Goal: Task Accomplishment & Management: Use online tool/utility

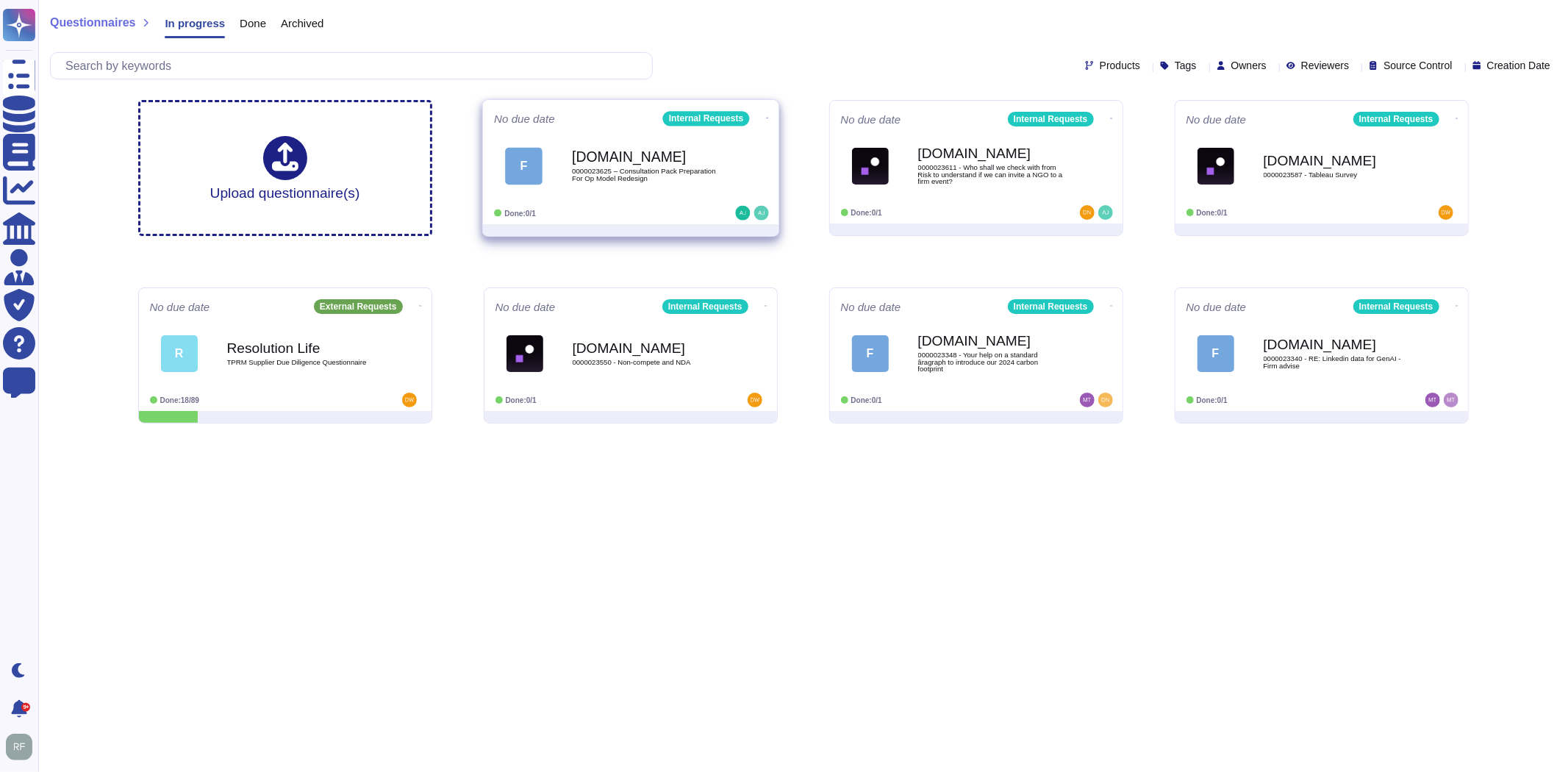
click at [637, 177] on span "0000023625 – Consultation Pack Preparation For Op Model Redesign" at bounding box center [646, 175] width 148 height 14
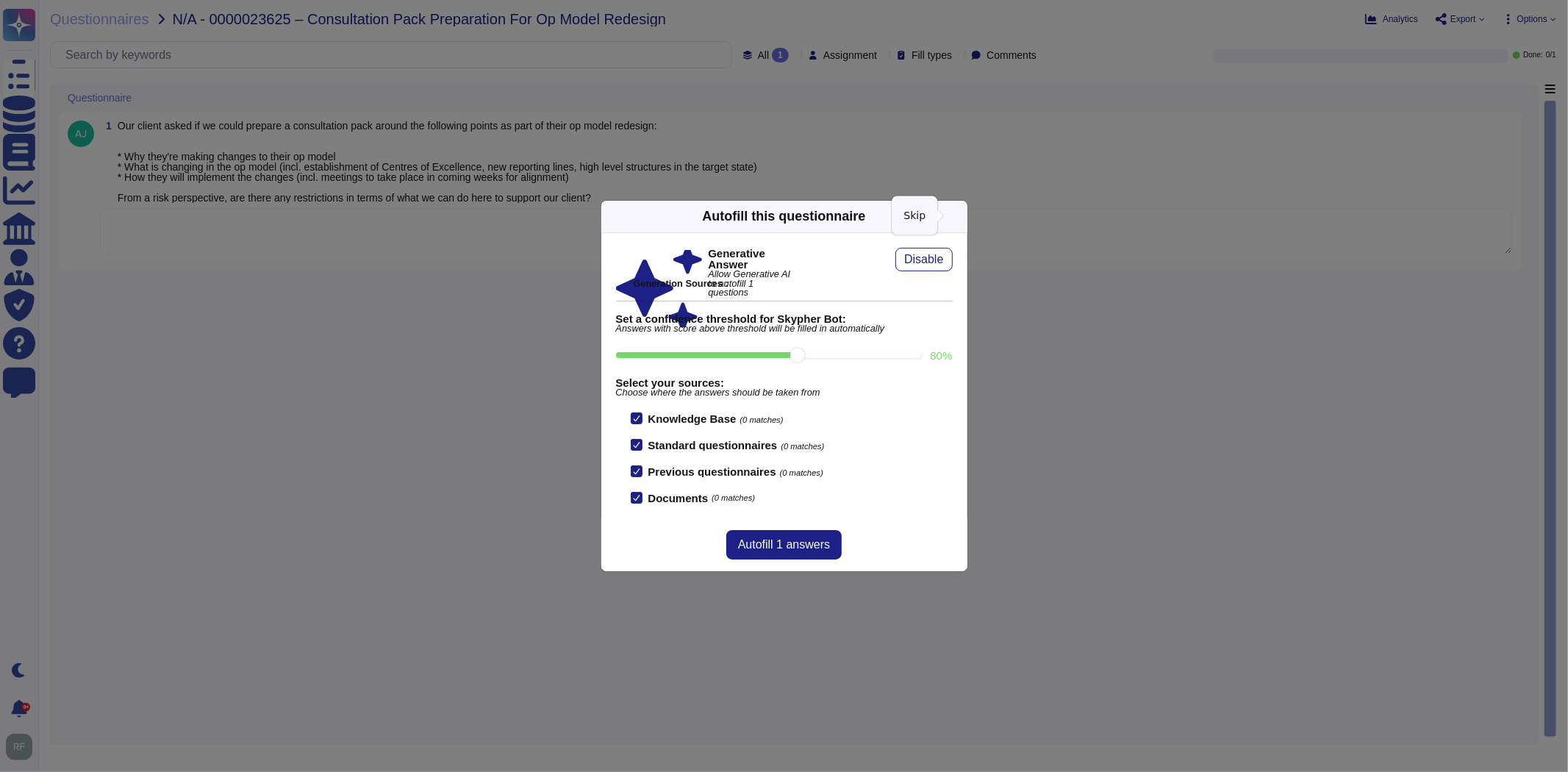
click at [958, 216] on icon at bounding box center [958, 216] width 0 height 0
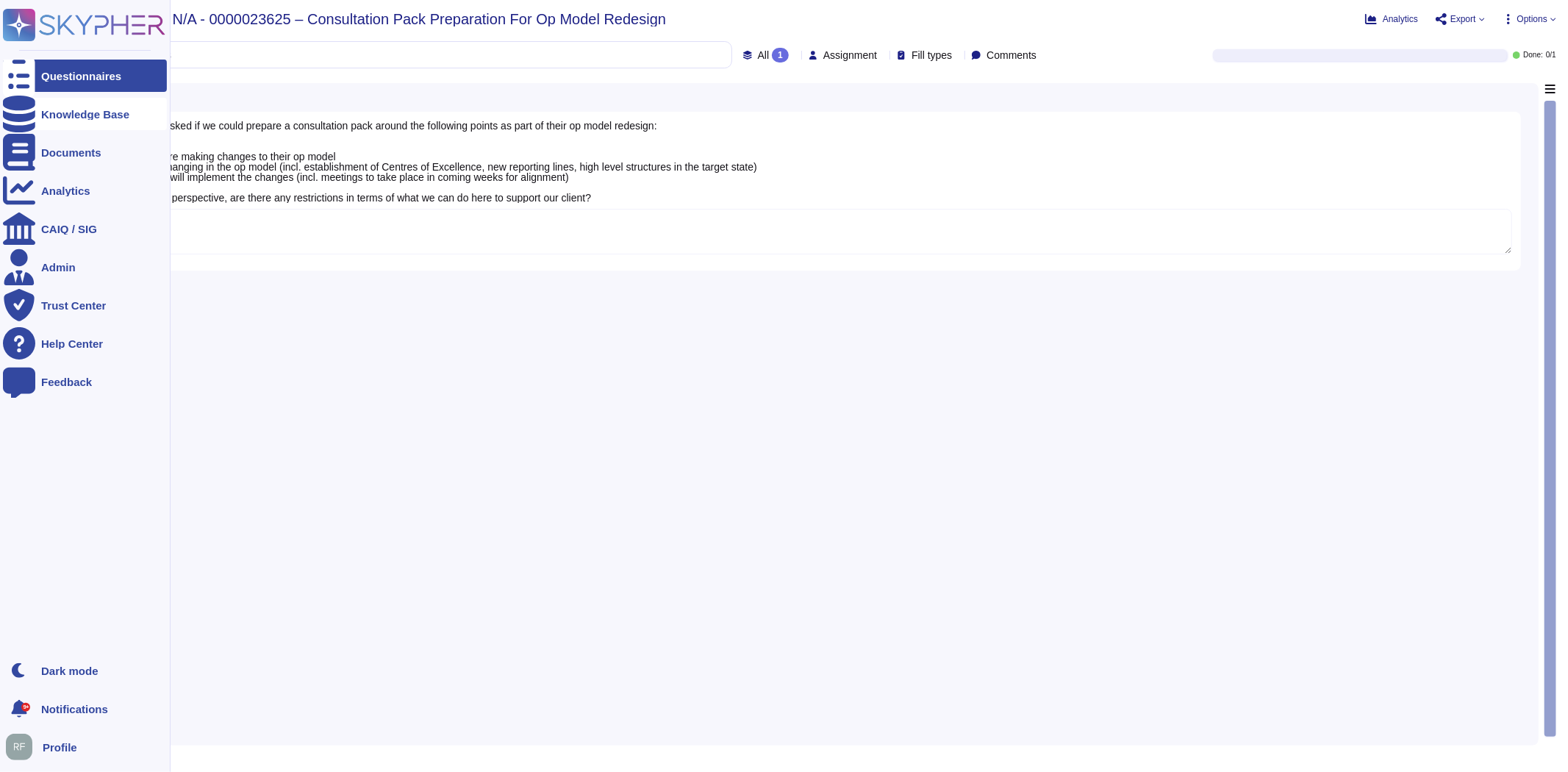
click at [63, 121] on div "Knowledge Base" at bounding box center [85, 113] width 164 height 32
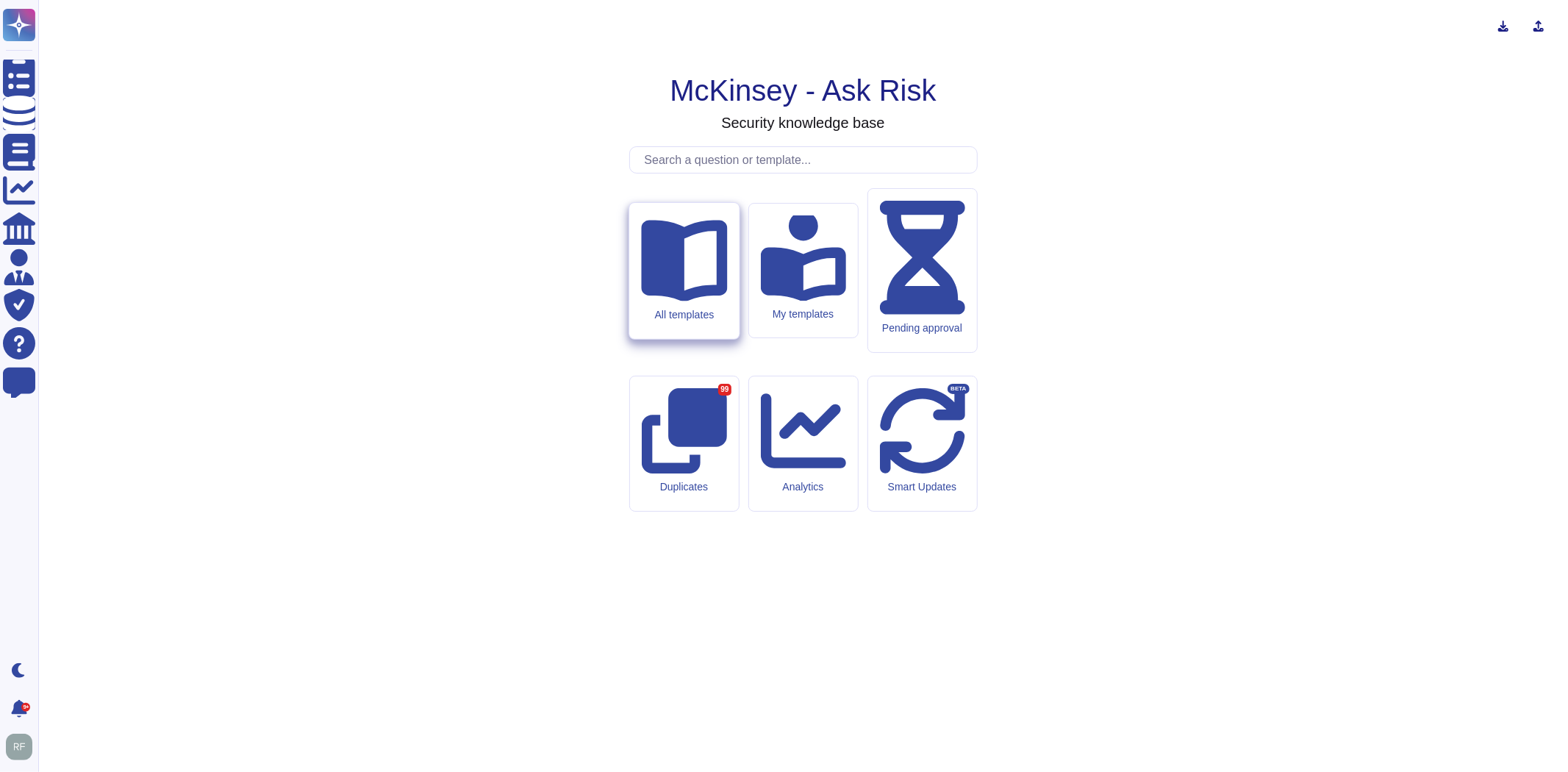
click at [705, 321] on div "All templates" at bounding box center [684, 314] width 87 height 13
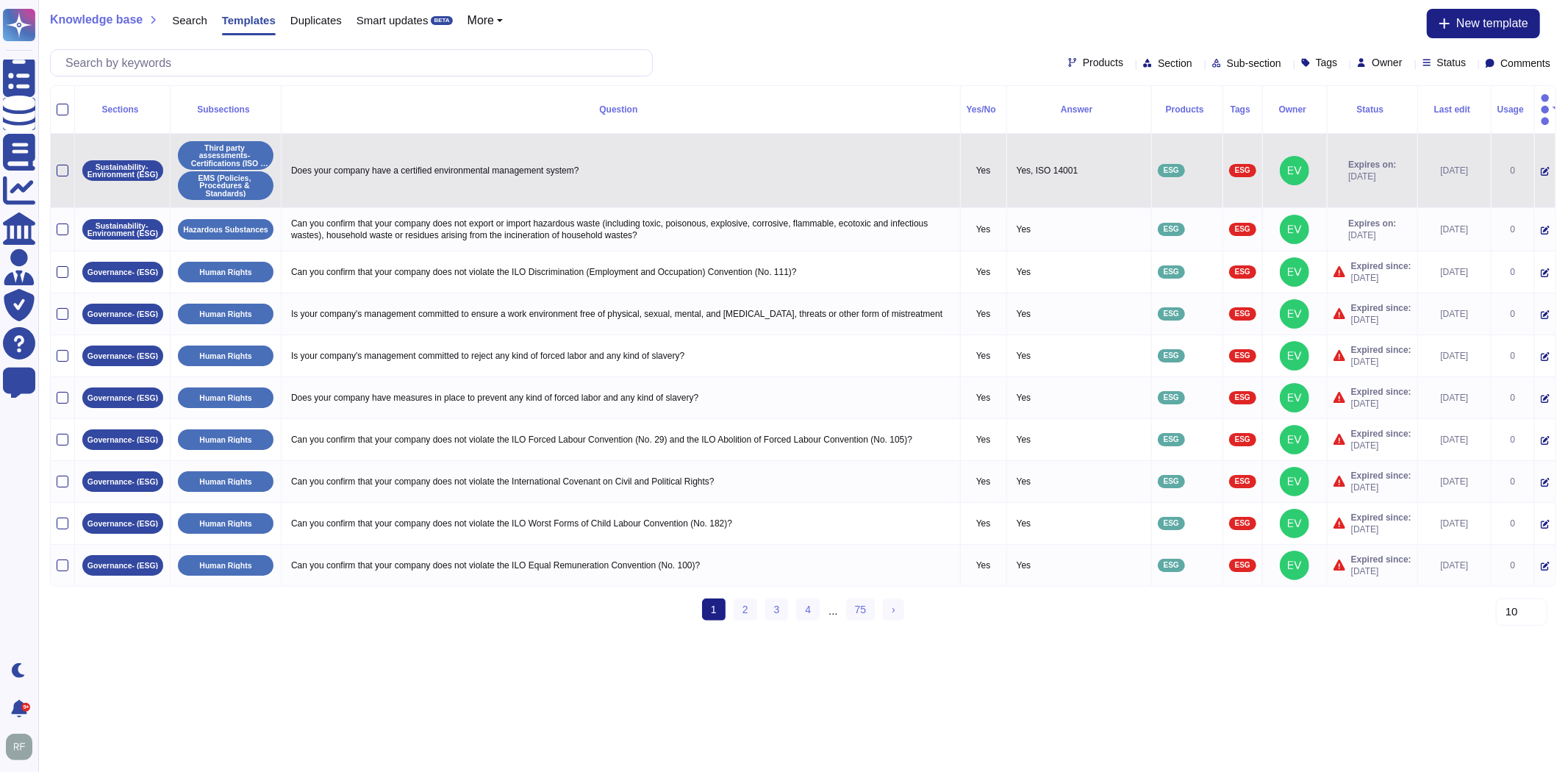
click at [397, 166] on td "Does your company have a certified environmental management system?" at bounding box center [620, 171] width 679 height 75
click at [1541, 168] on icon at bounding box center [1545, 172] width 9 height 9
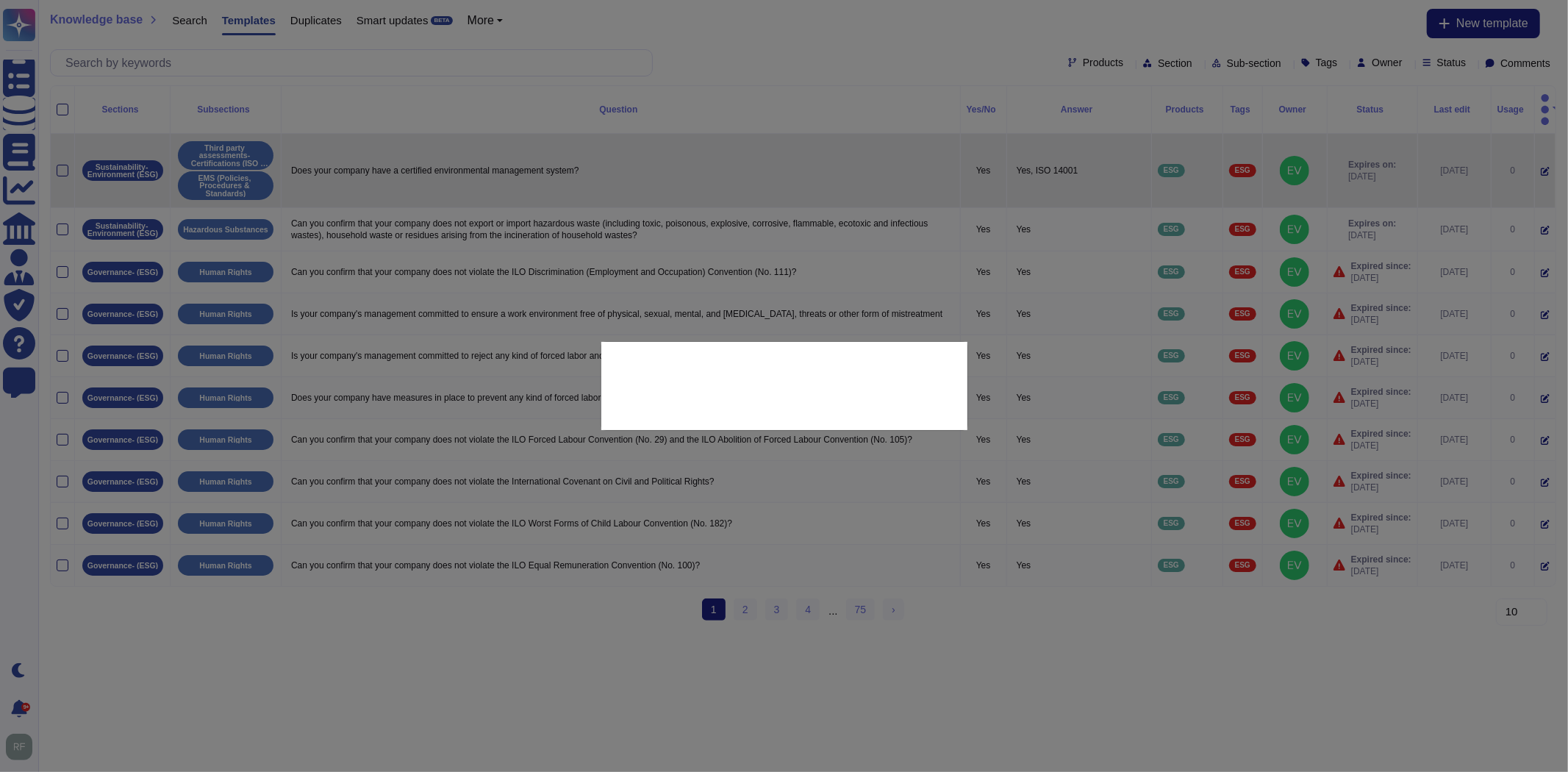
type textarea "Does your company have a certified environmental management system?"
type textarea "Yes, ISO 14001"
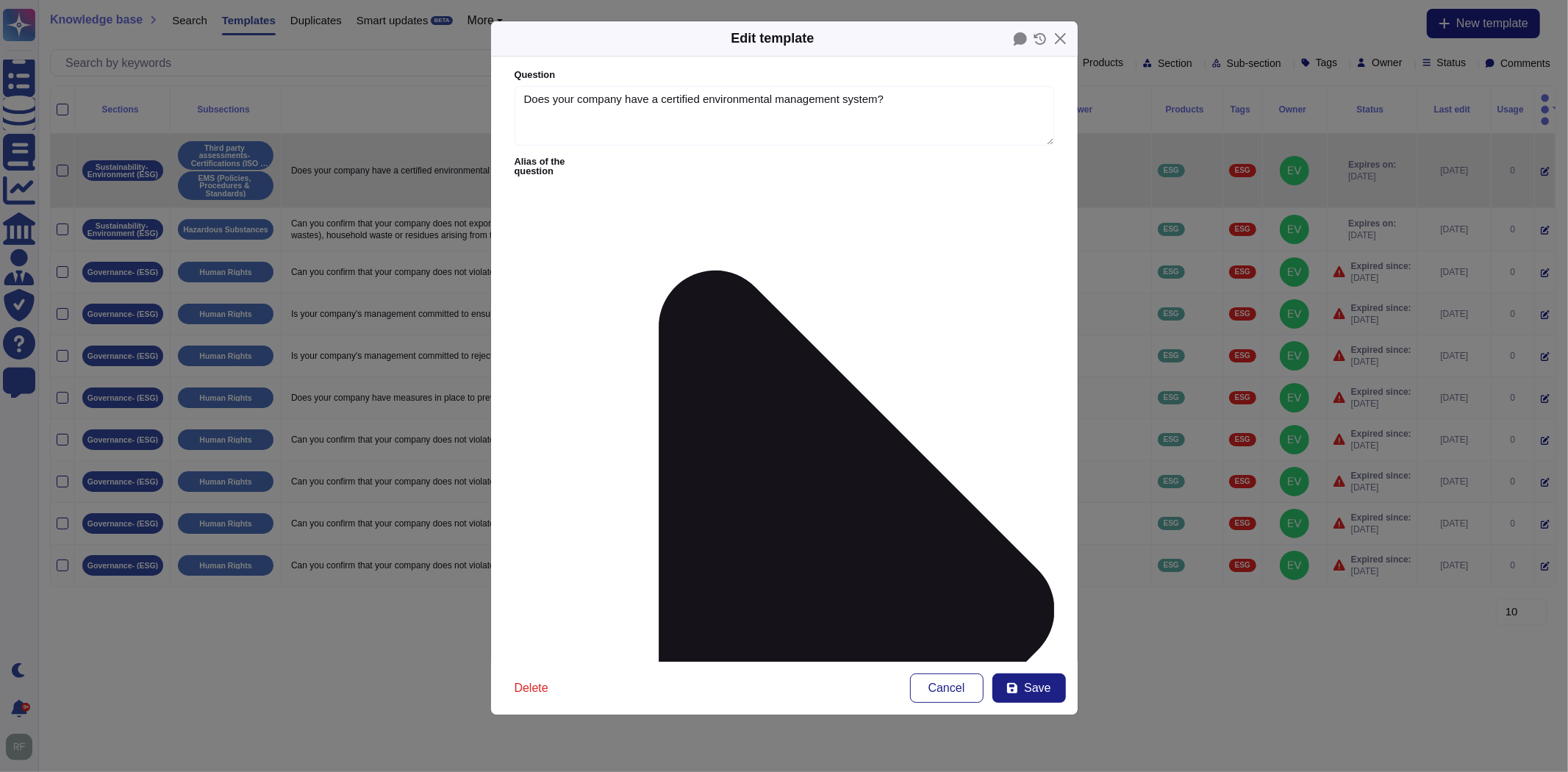
type textarea "Does your company have a certified environmental management system?"
type textarea "Yes, ISO 14001"
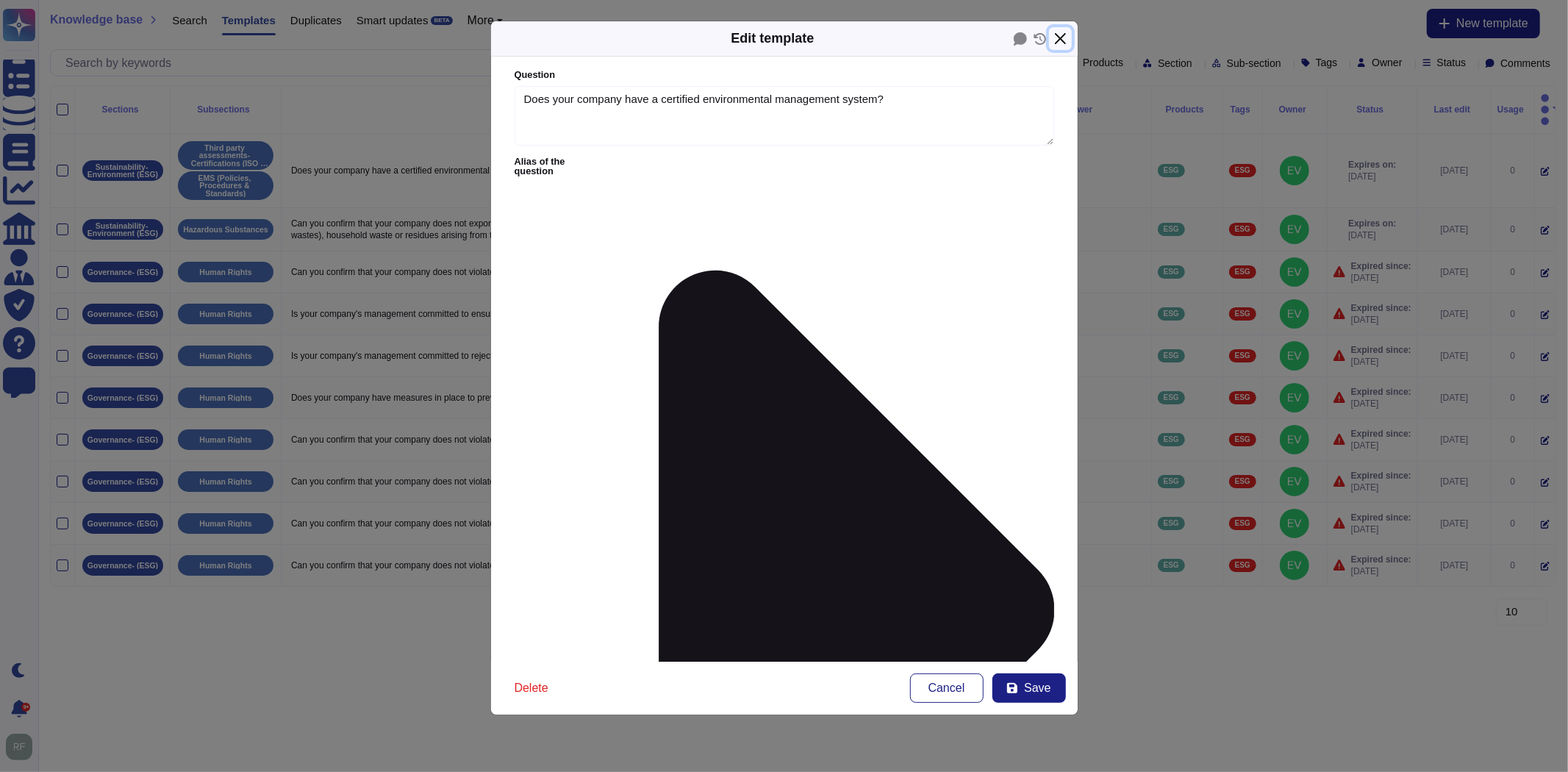
click at [1068, 41] on button "Close" at bounding box center [1060, 38] width 23 height 23
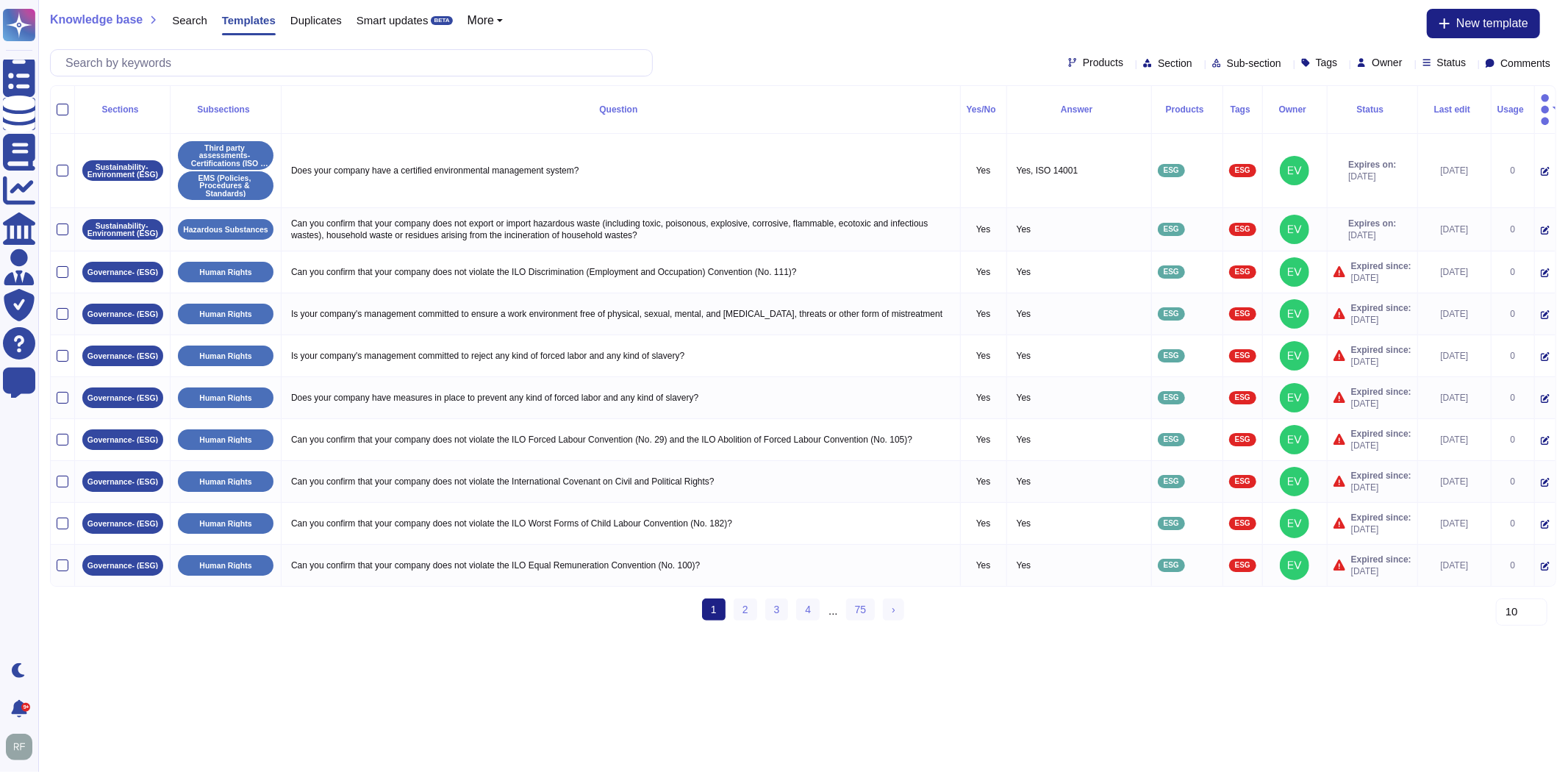
click at [1082, 634] on html "Questionnaires Knowledge Base Documents Analytics CAIQ / SIG Admin Trust Center…" at bounding box center [784, 317] width 1568 height 634
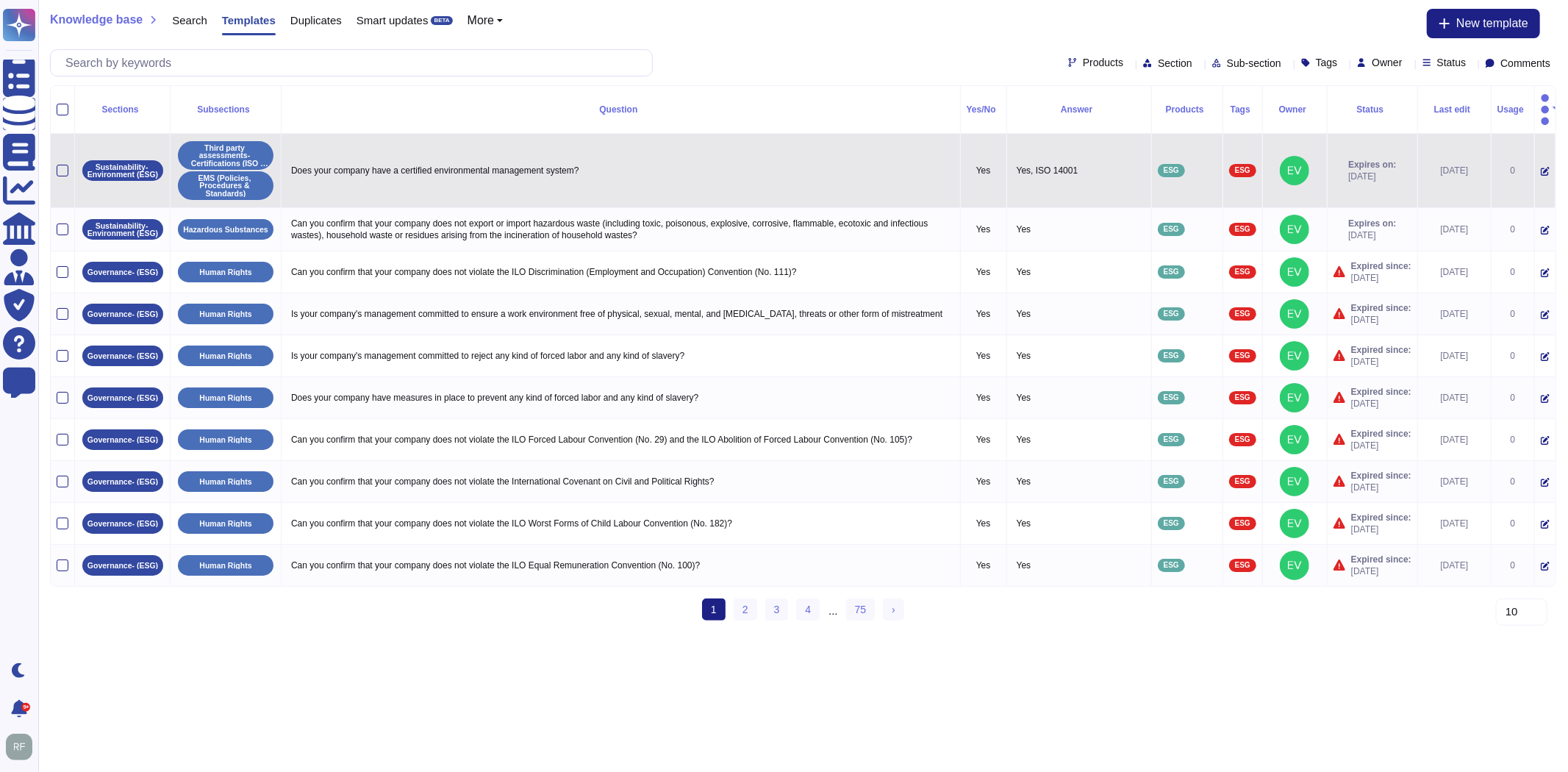
click at [1541, 167] on icon at bounding box center [1545, 171] width 9 height 9
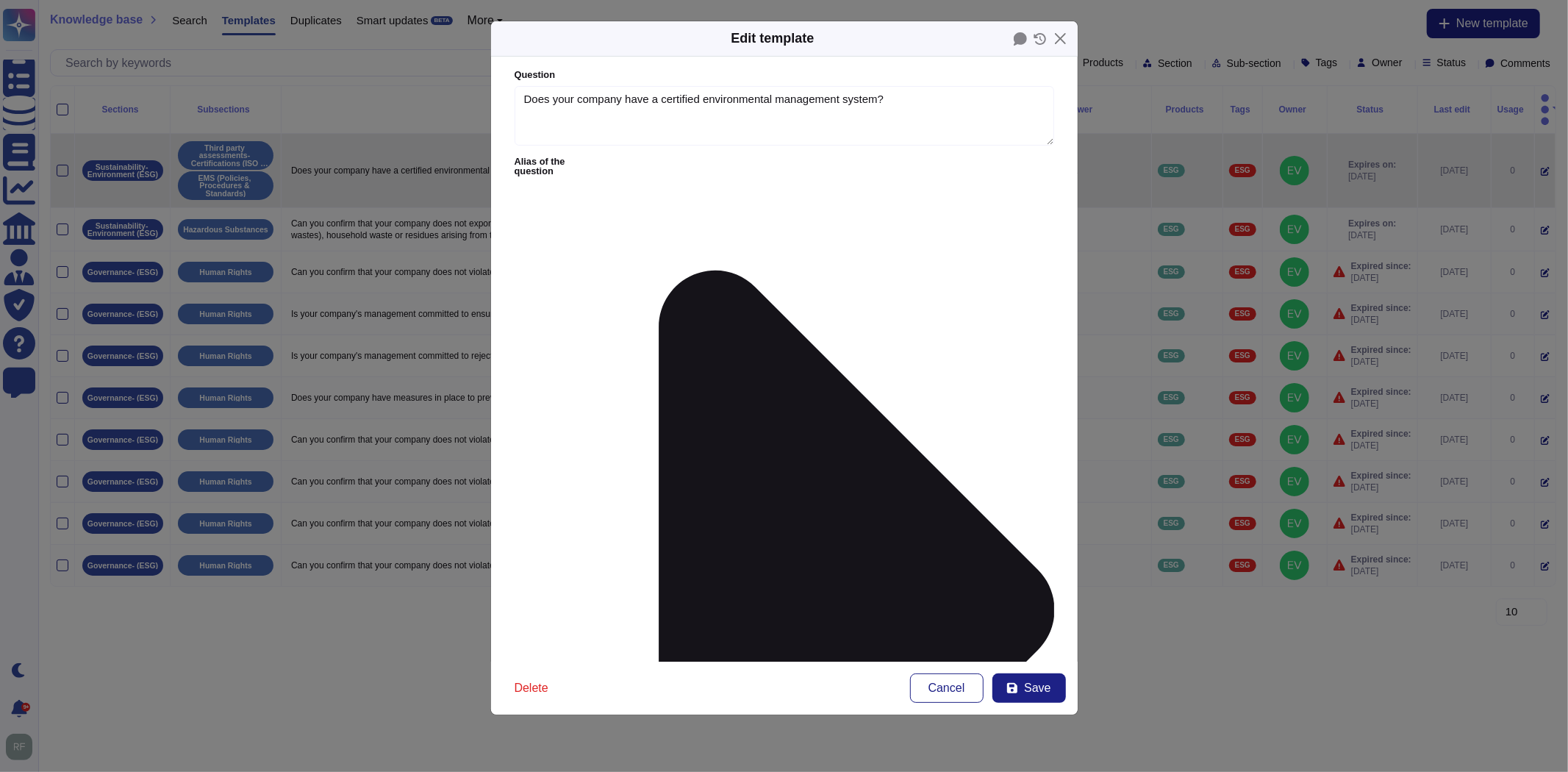
type textarea "Does your company have a certified environmental management system?"
type textarea "Yes, ISO 14001"
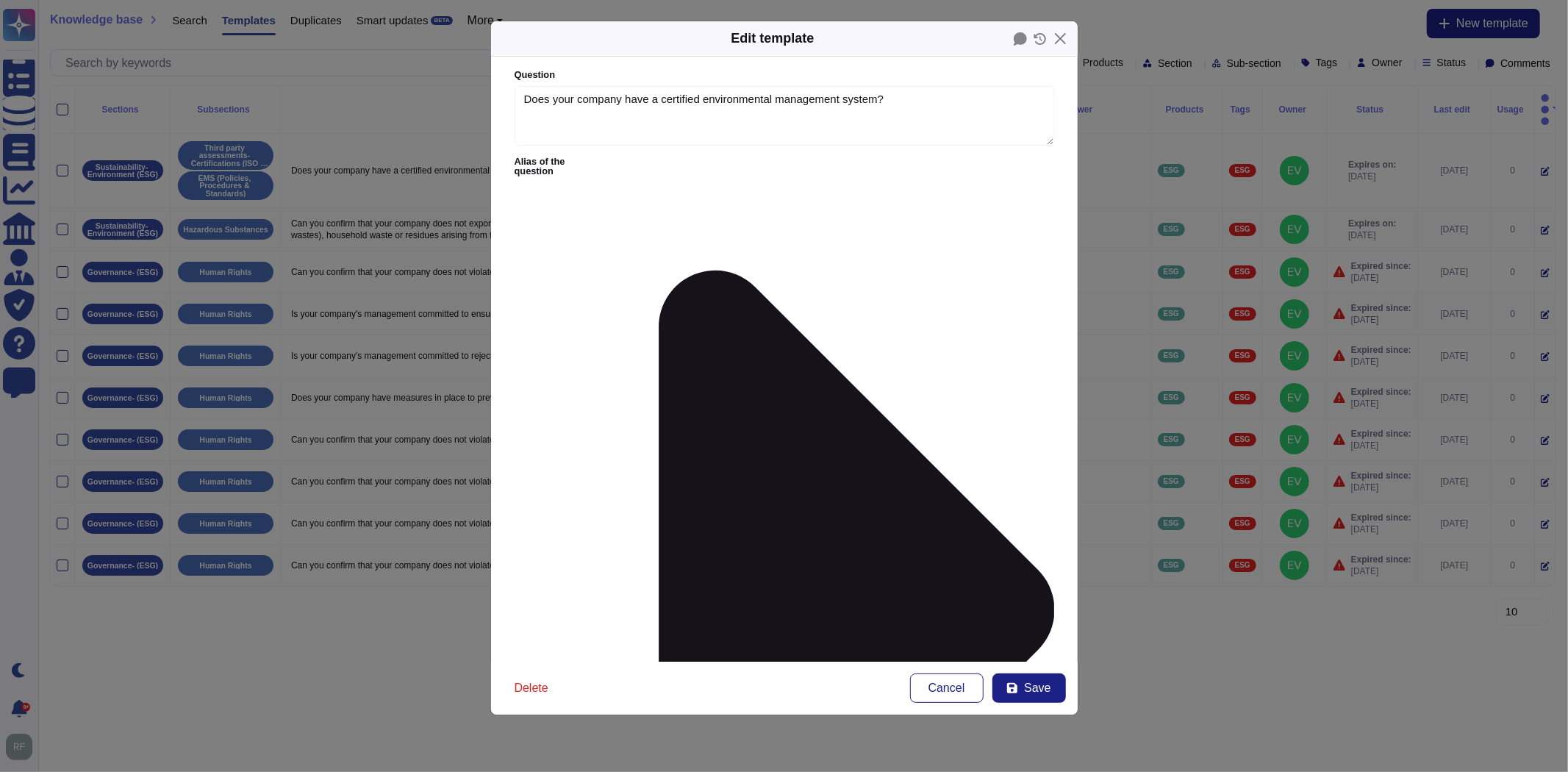
click at [633, 165] on icon at bounding box center [828, 610] width 452 height 906
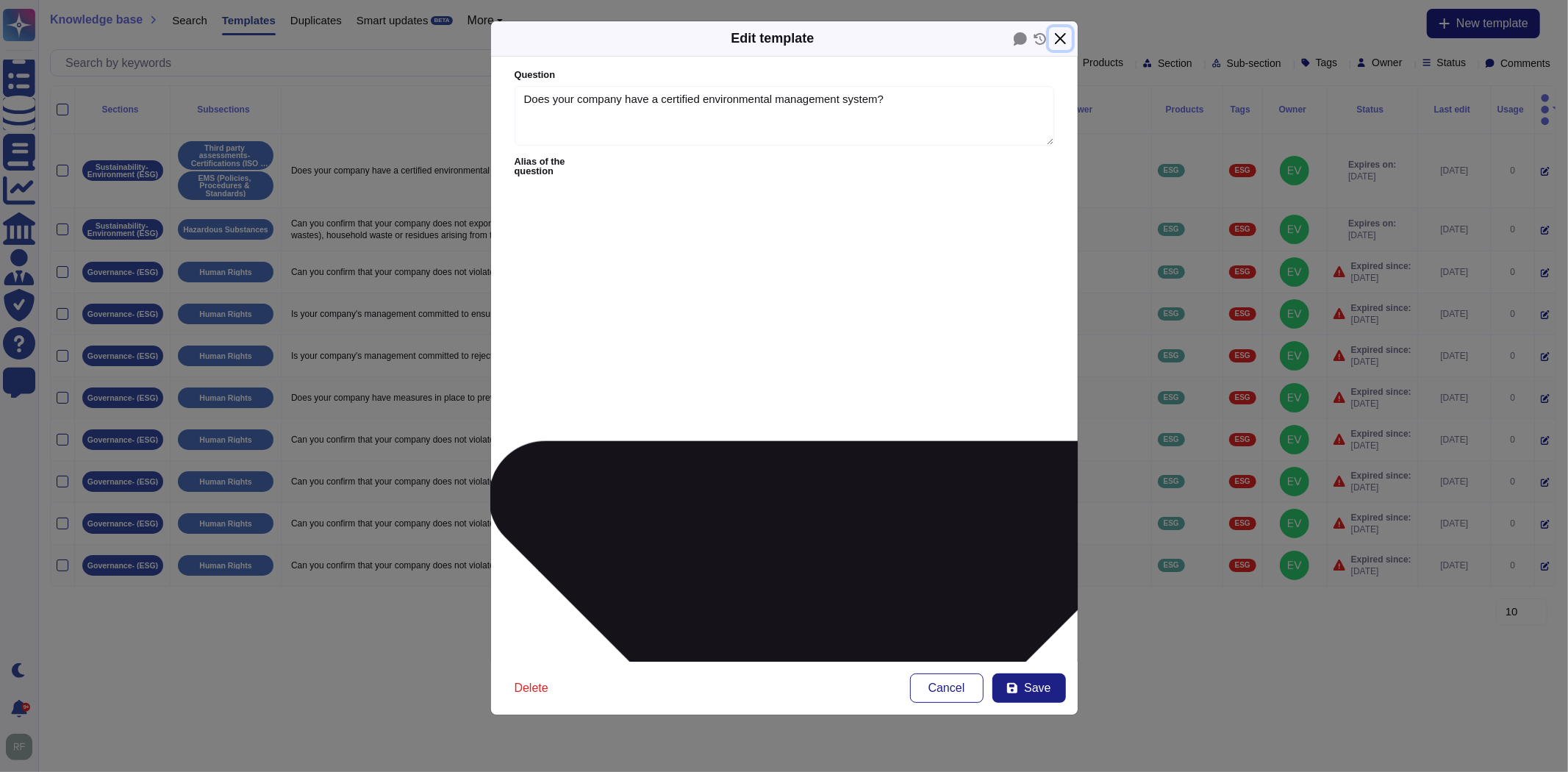
click at [1063, 39] on button "Close" at bounding box center [1060, 38] width 23 height 23
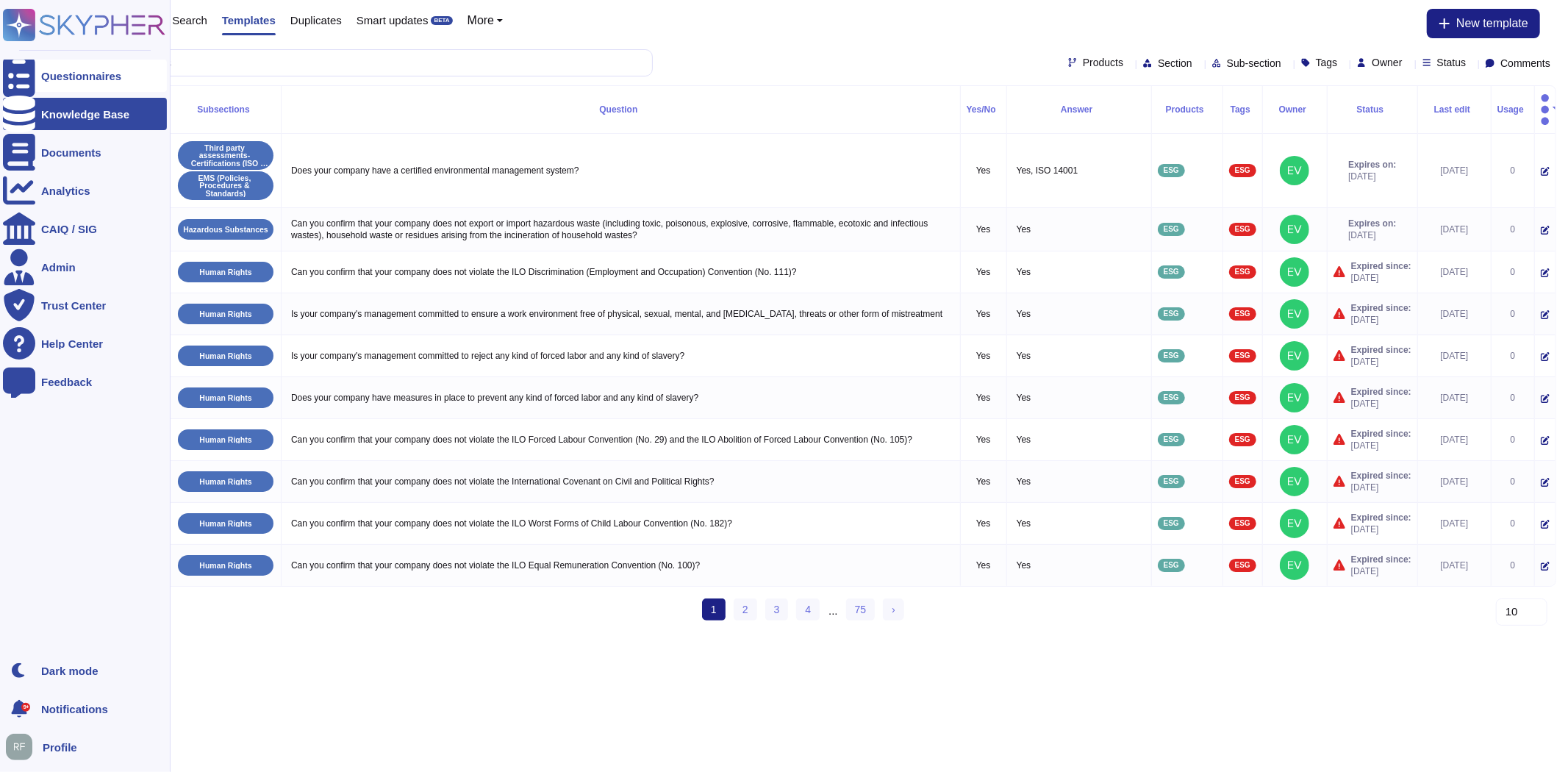
click at [23, 72] on icon at bounding box center [19, 76] width 32 height 43
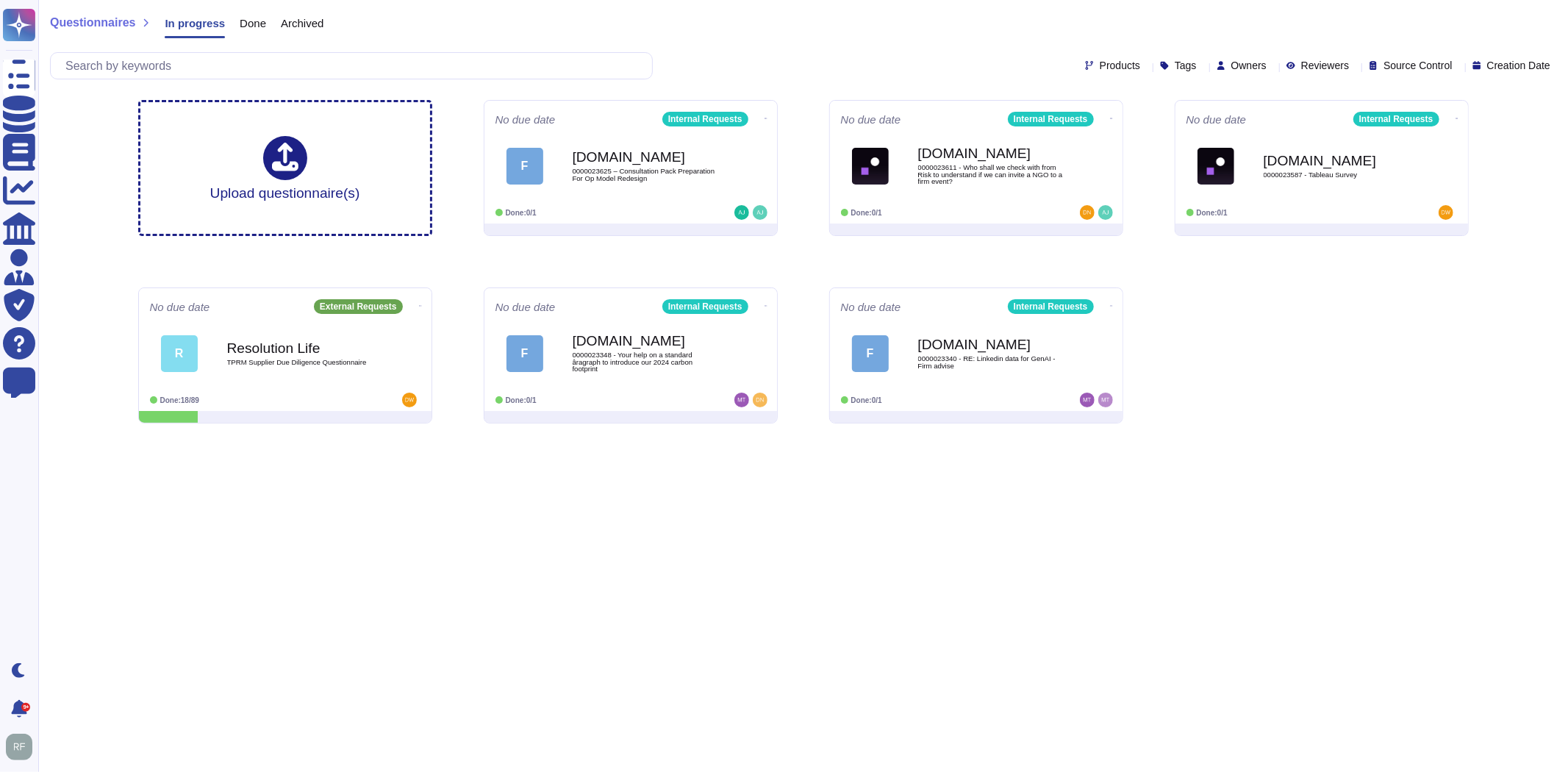
click at [289, 18] on span "Archived" at bounding box center [302, 23] width 42 height 11
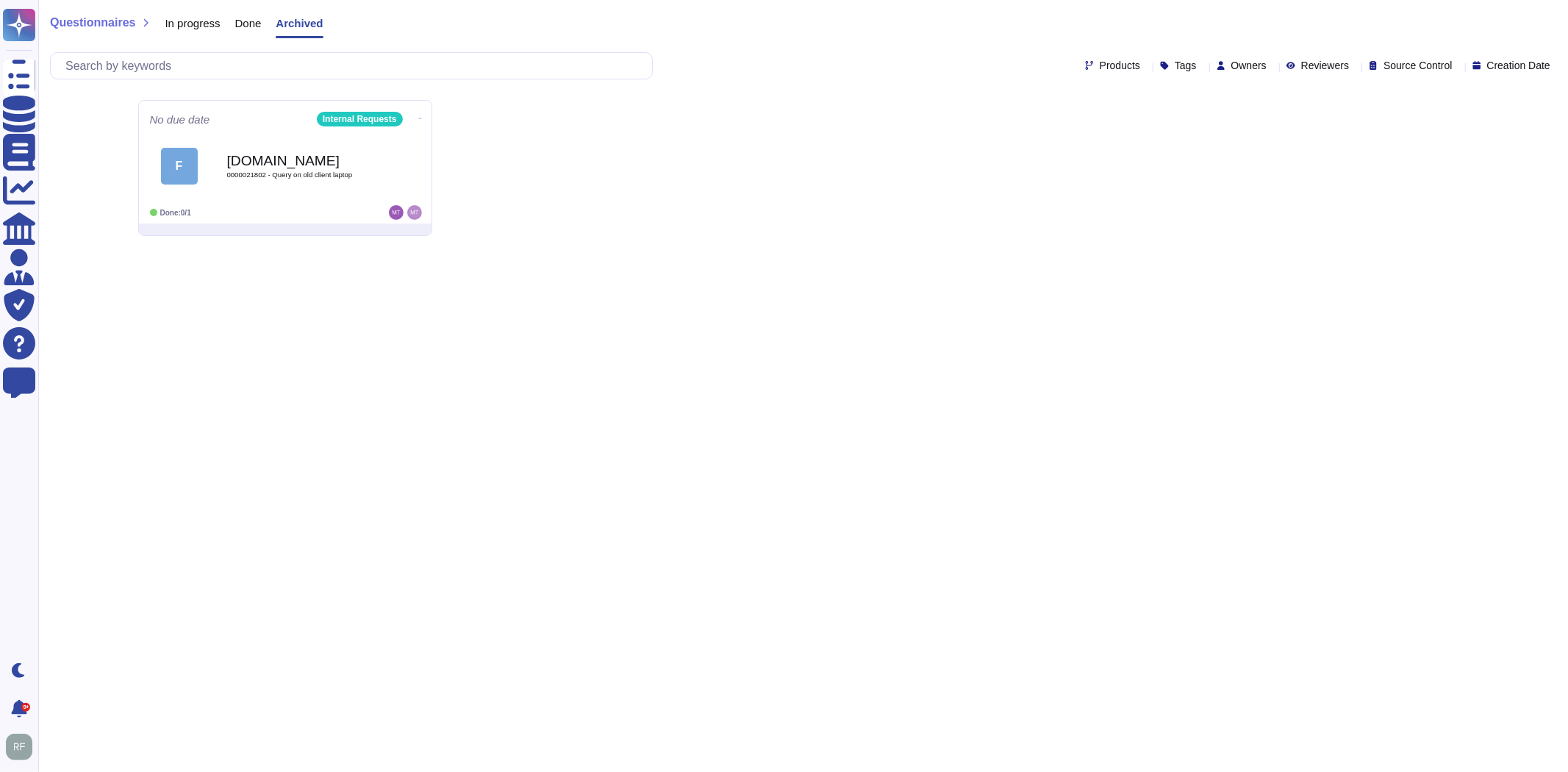
click at [246, 27] on span "Done" at bounding box center [248, 23] width 27 height 11
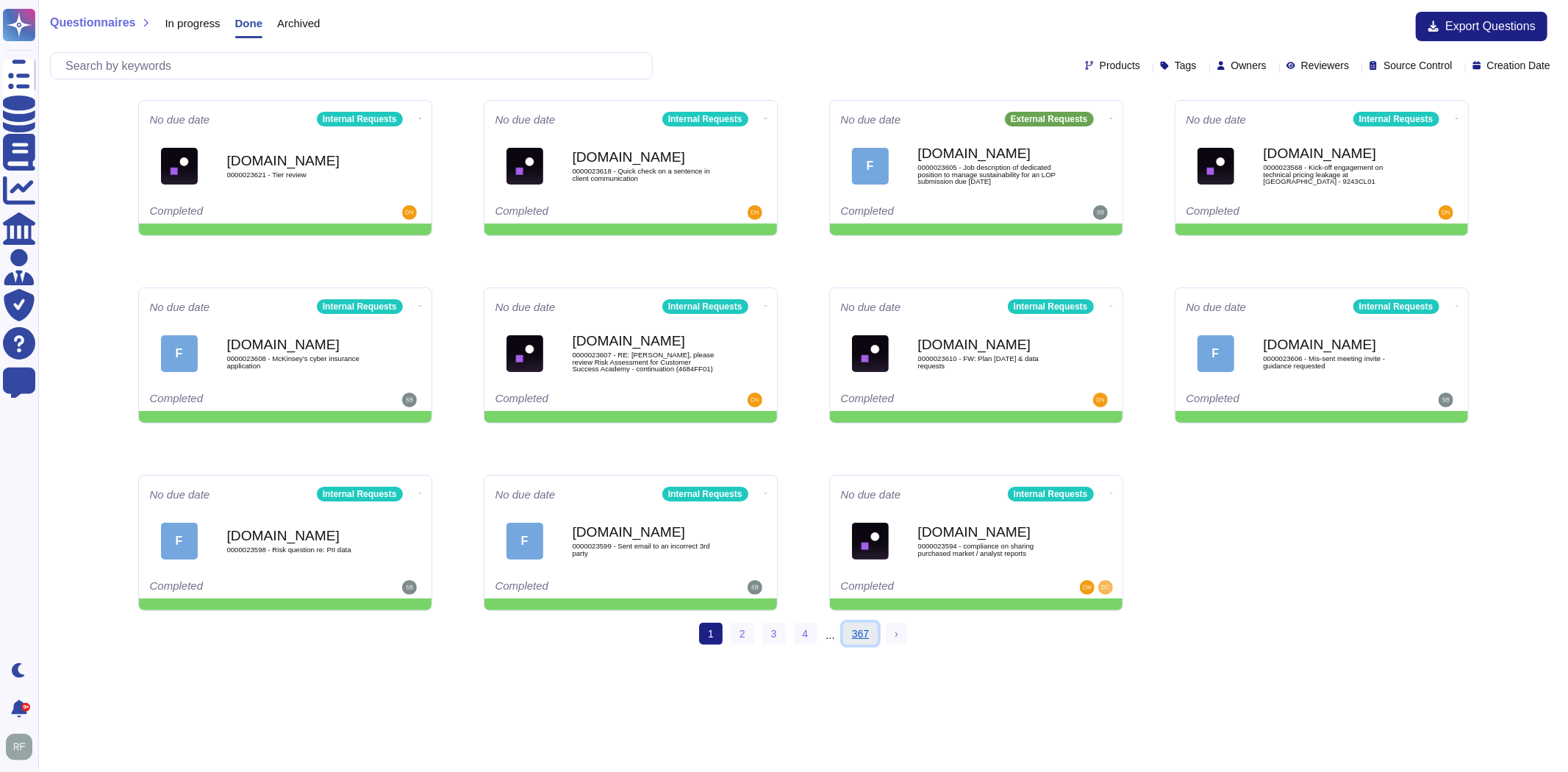
click at [862, 633] on link "367" at bounding box center [860, 634] width 34 height 22
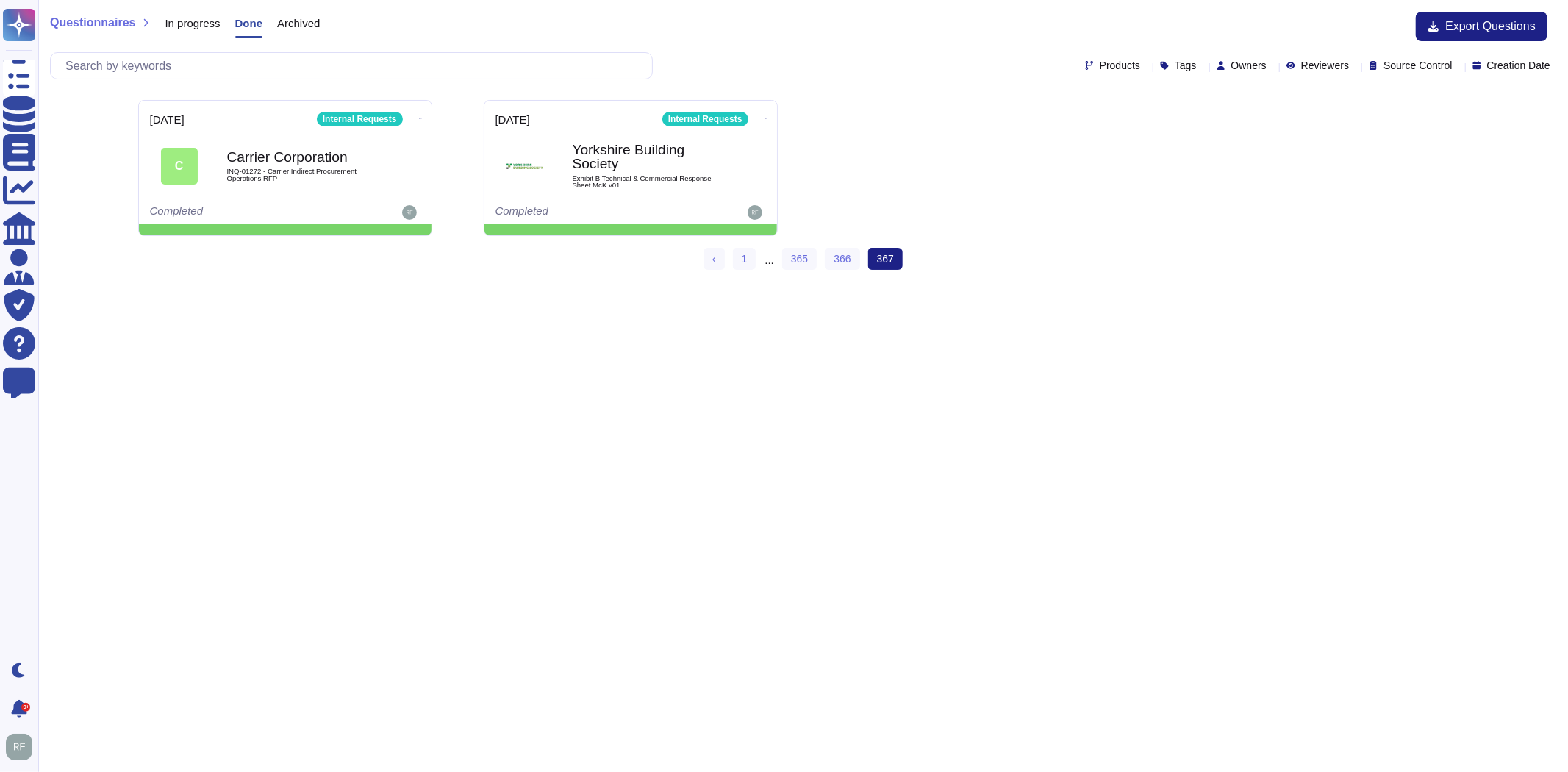
click at [77, 23] on span "Questionnaires" at bounding box center [92, 23] width 86 height 12
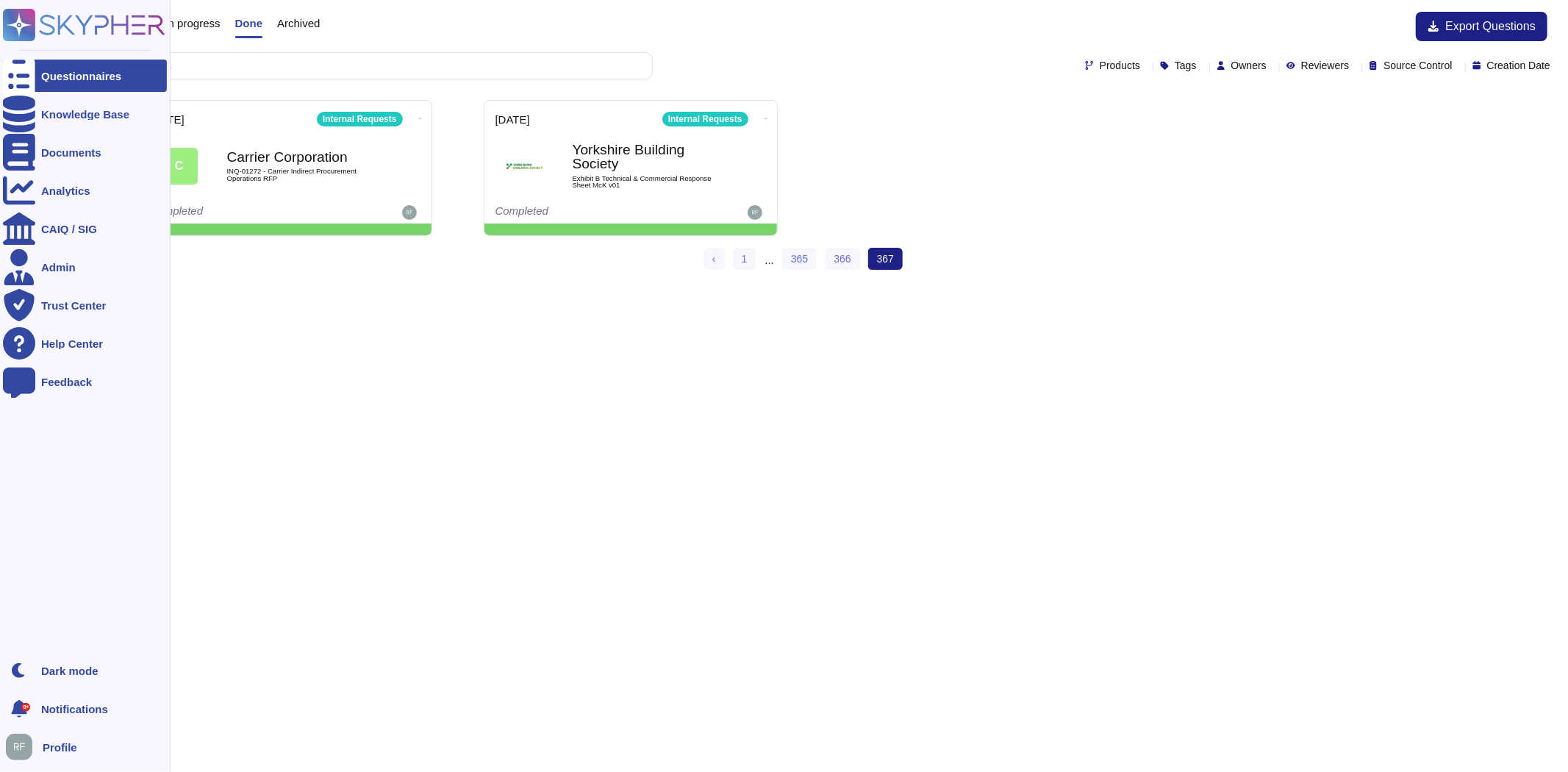
click at [9, 63] on div at bounding box center [19, 76] width 32 height 32
